Goal: Task Accomplishment & Management: Manage account settings

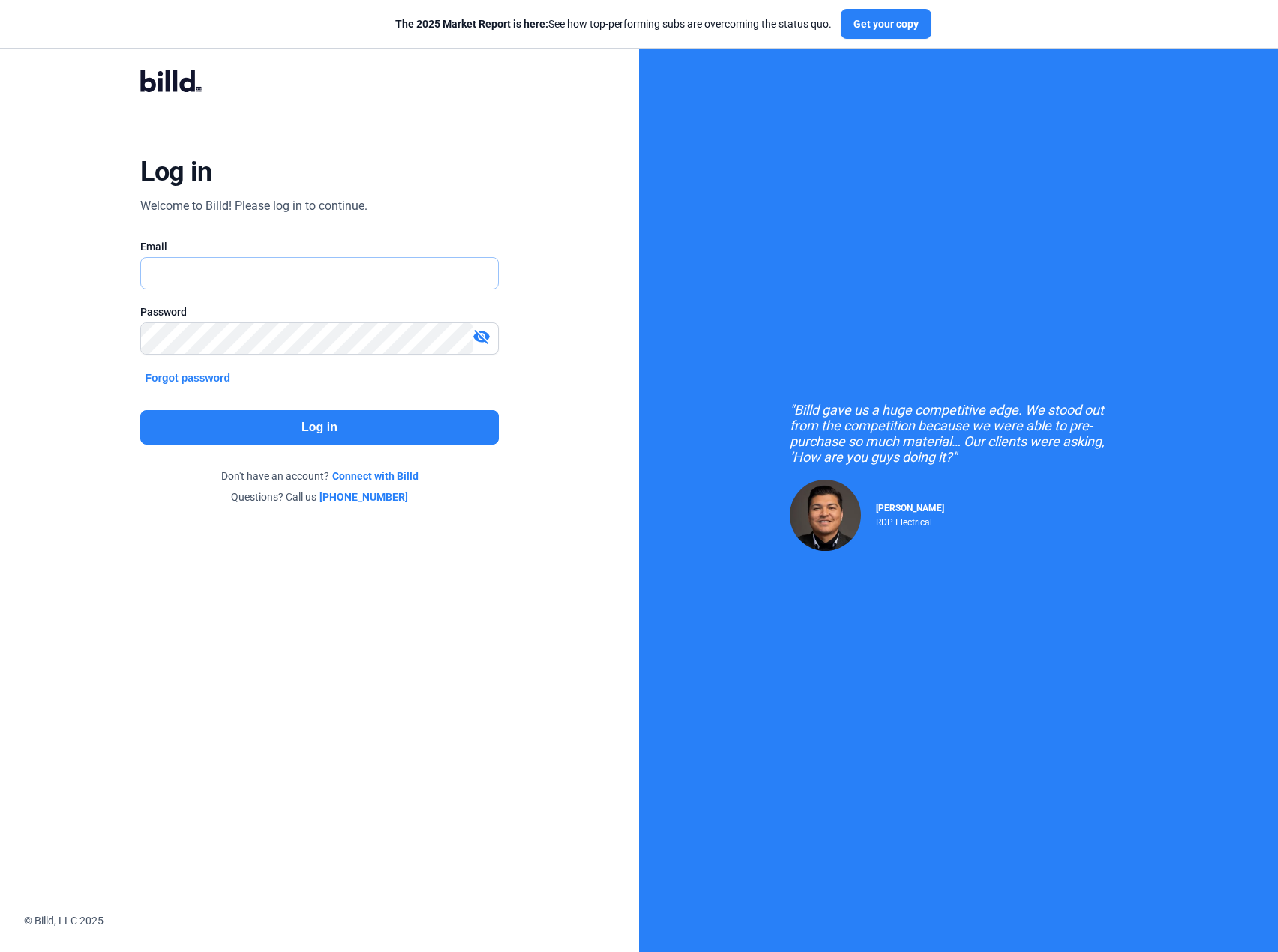
type input "[PERSON_NAME][EMAIL_ADDRESS][DOMAIN_NAME]"
click at [348, 428] on button "Log in" at bounding box center [319, 427] width 358 height 35
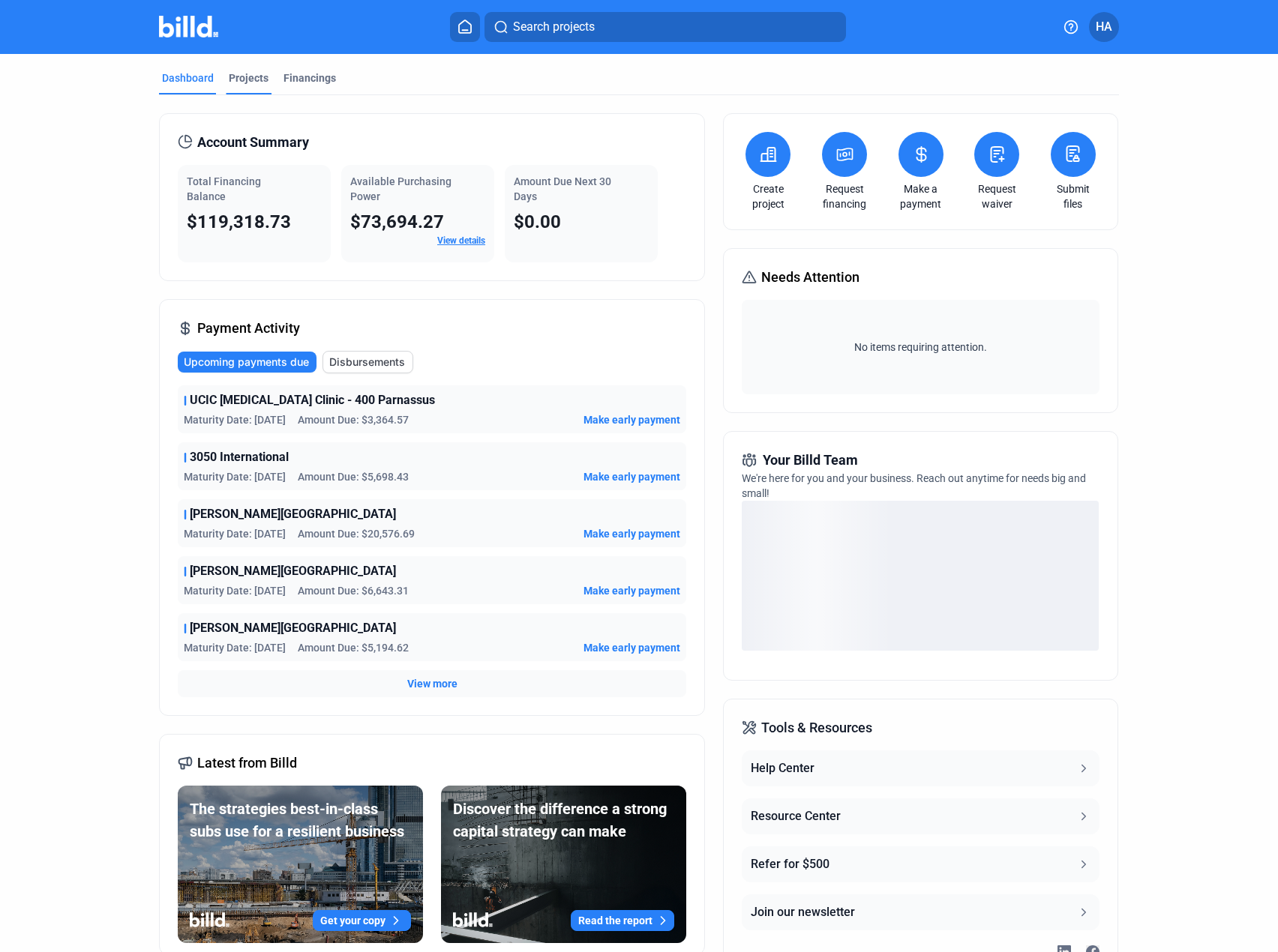
click at [251, 76] on div "Projects" at bounding box center [248, 78] width 39 height 15
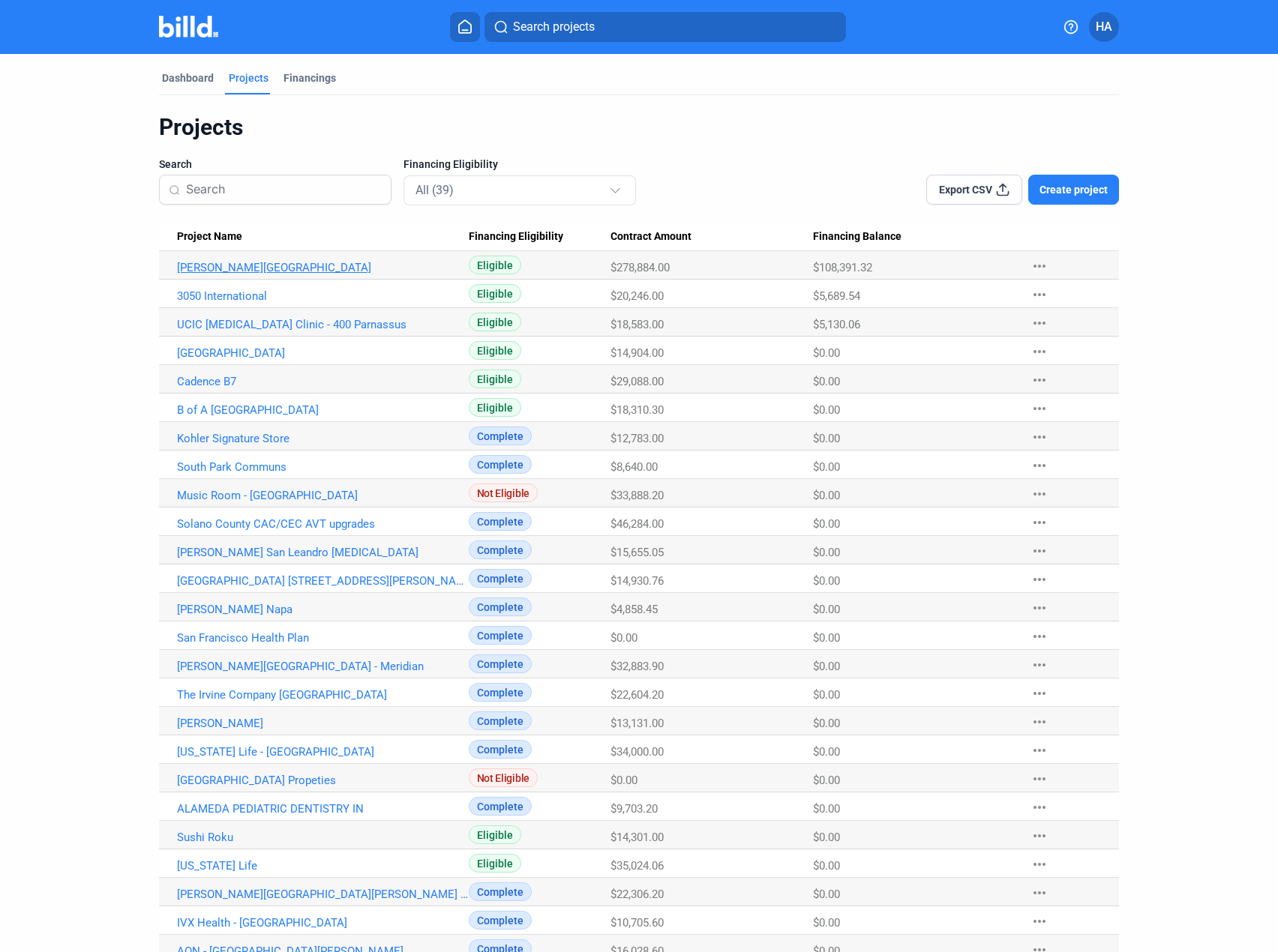
click at [270, 266] on link "[PERSON_NAME][GEOGRAPHIC_DATA]" at bounding box center [323, 268] width 292 height 13
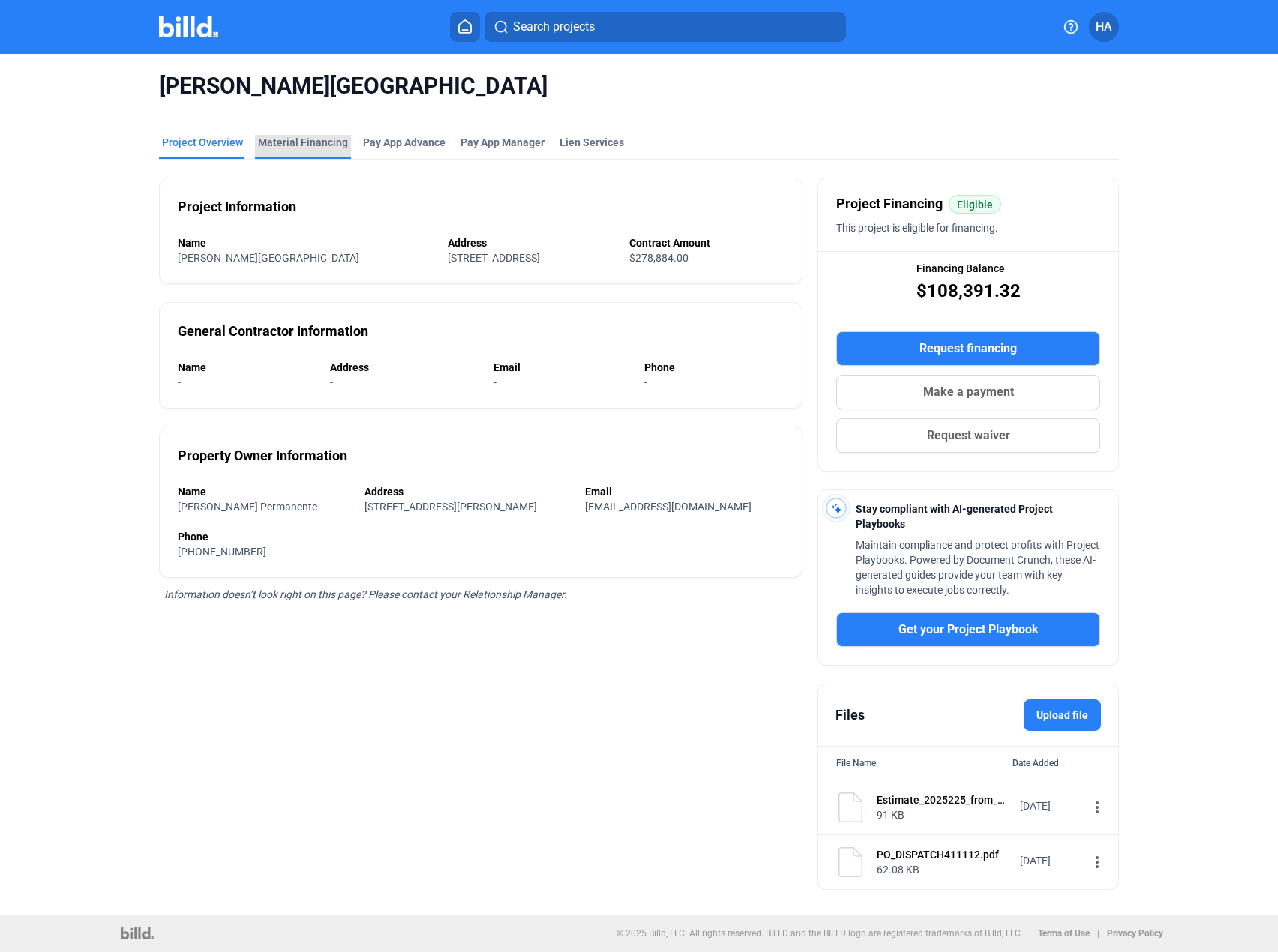
click at [306, 139] on div "Material Financing" at bounding box center [303, 142] width 90 height 15
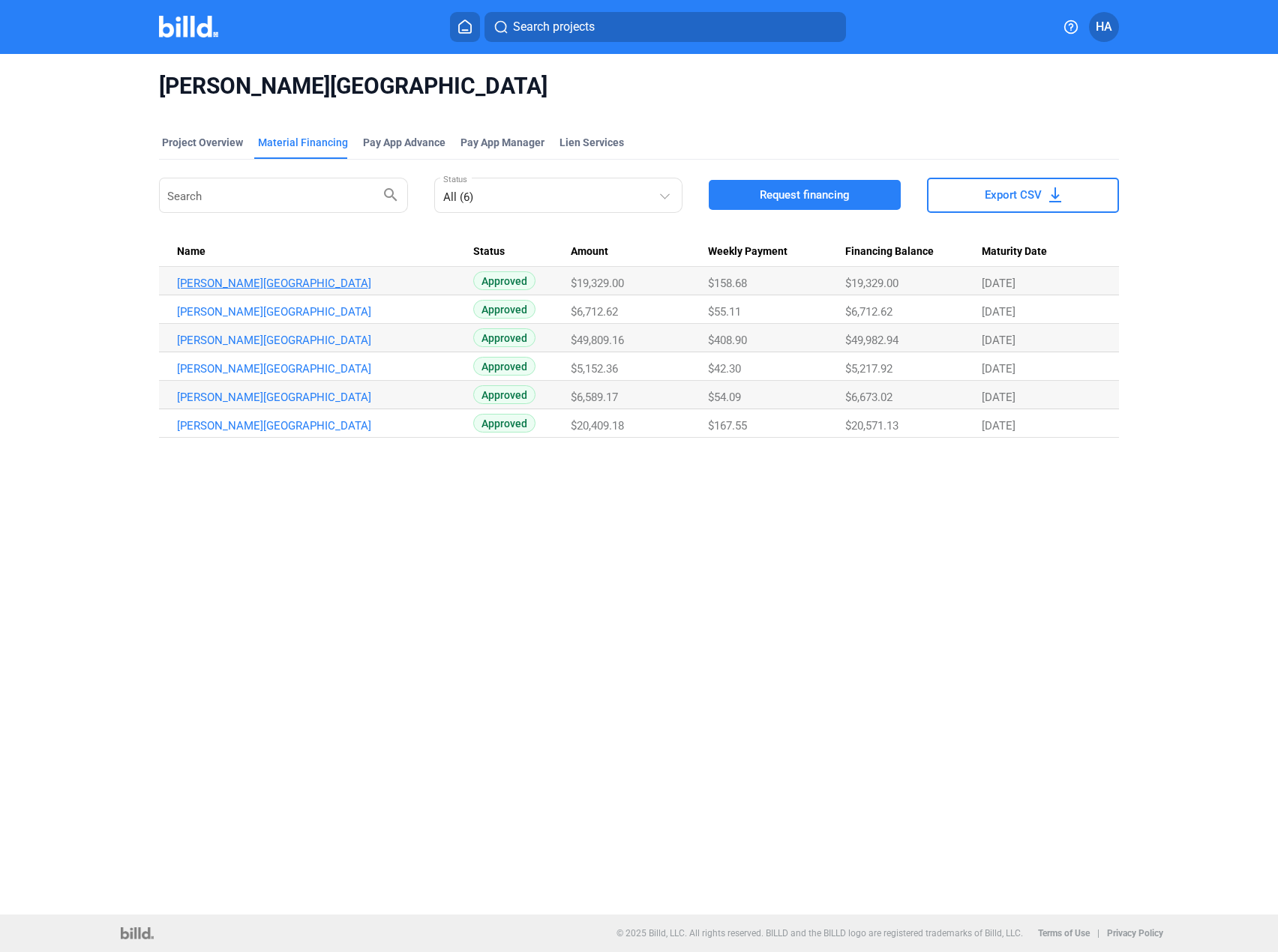
click at [278, 285] on link "[PERSON_NAME][GEOGRAPHIC_DATA]" at bounding box center [323, 284] width 292 height 13
